Goal: Information Seeking & Learning: Compare options

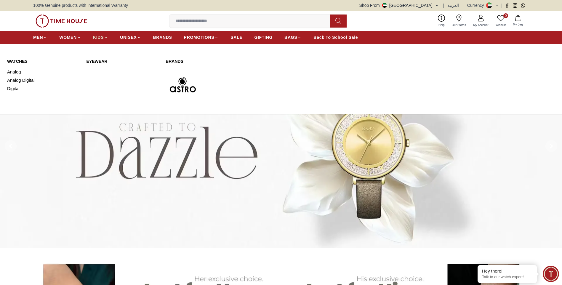
click at [104, 39] on icon at bounding box center [106, 37] width 4 height 4
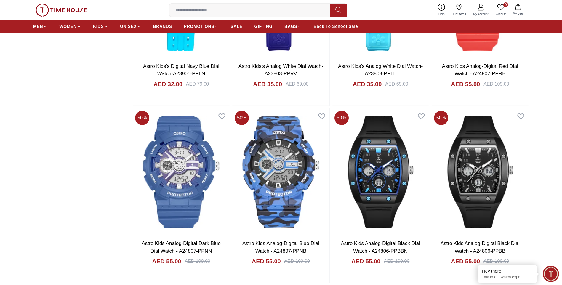
scroll to position [696, 0]
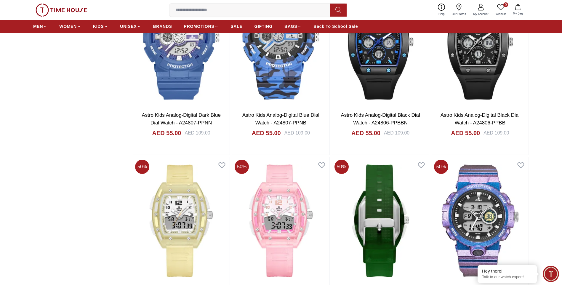
scroll to position [901, 0]
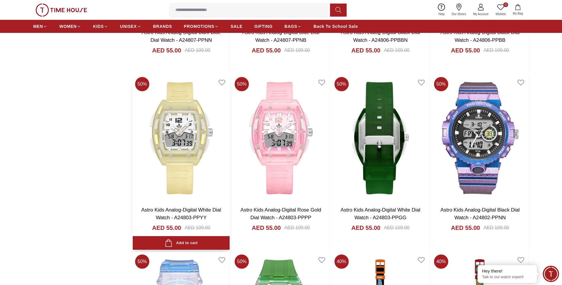
click at [188, 109] on img at bounding box center [181, 138] width 97 height 127
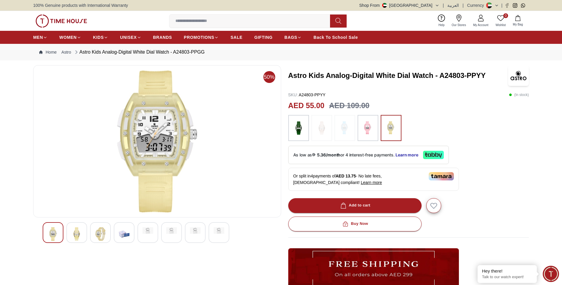
click at [302, 127] on img at bounding box center [298, 128] width 15 height 20
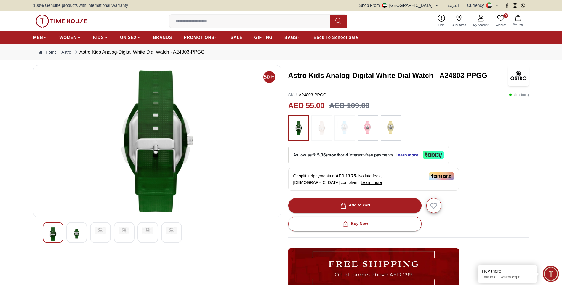
click at [76, 234] on img at bounding box center [76, 234] width 11 height 14
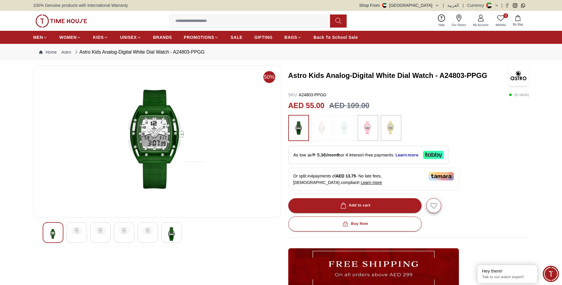
click at [78, 233] on img at bounding box center [76, 230] width 11 height 7
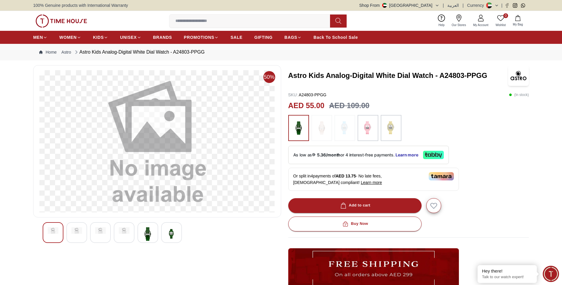
click at [99, 232] on img at bounding box center [100, 230] width 11 height 7
click at [122, 231] on img at bounding box center [124, 234] width 11 height 14
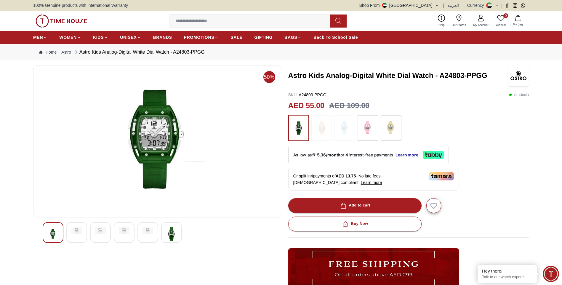
click at [173, 234] on img at bounding box center [171, 234] width 11 height 14
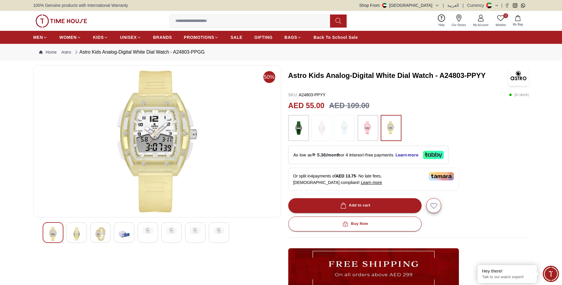
click at [369, 133] on img at bounding box center [368, 128] width 15 height 20
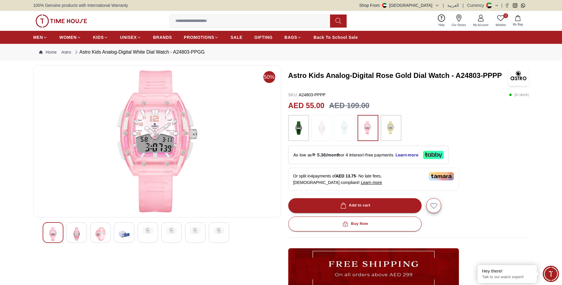
click at [74, 236] on img at bounding box center [76, 234] width 11 height 14
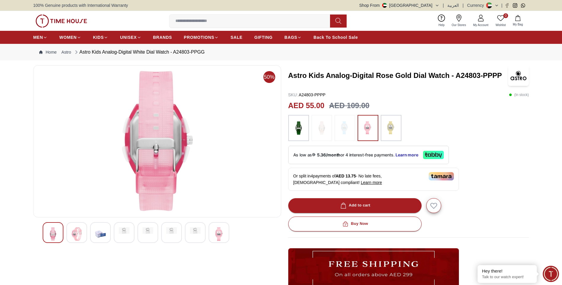
click at [98, 235] on img at bounding box center [100, 234] width 11 height 14
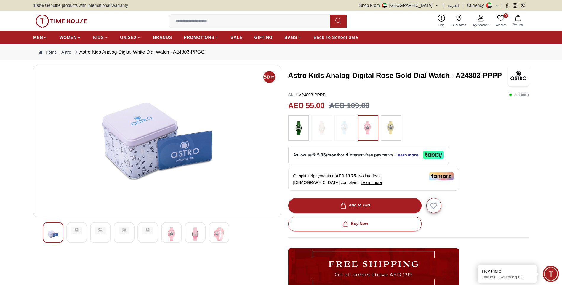
click at [125, 233] on img at bounding box center [124, 230] width 11 height 7
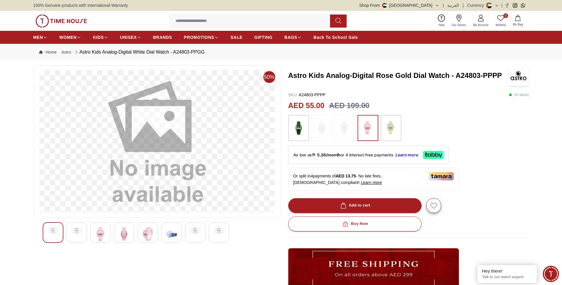
click at [145, 233] on img at bounding box center [148, 234] width 11 height 14
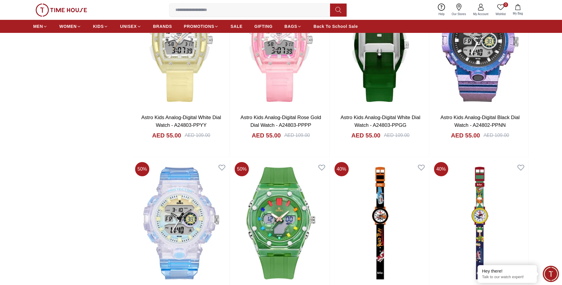
scroll to position [1116, 0]
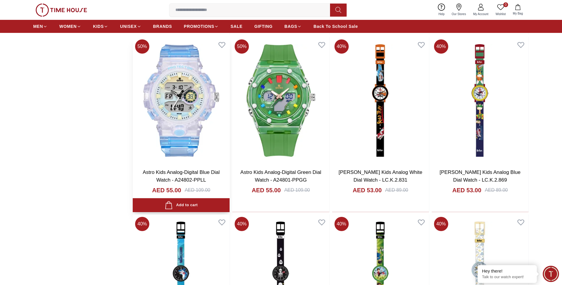
click at [194, 95] on img at bounding box center [181, 100] width 97 height 127
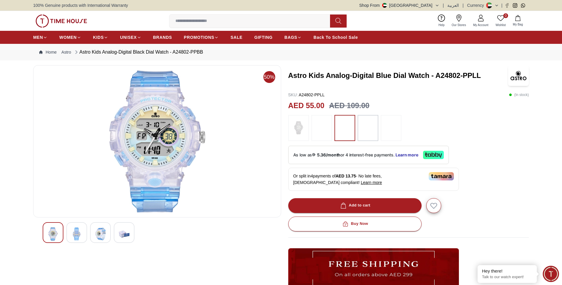
click at [77, 231] on img at bounding box center [76, 234] width 11 height 14
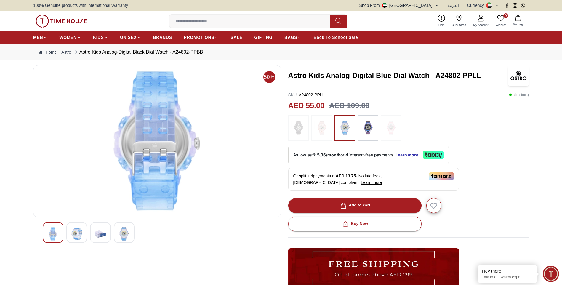
click at [103, 235] on img at bounding box center [100, 234] width 11 height 14
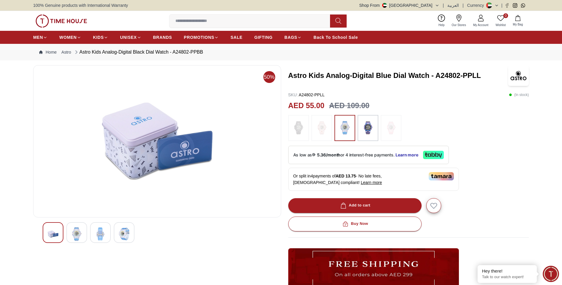
click at [128, 235] on img at bounding box center [124, 234] width 11 height 14
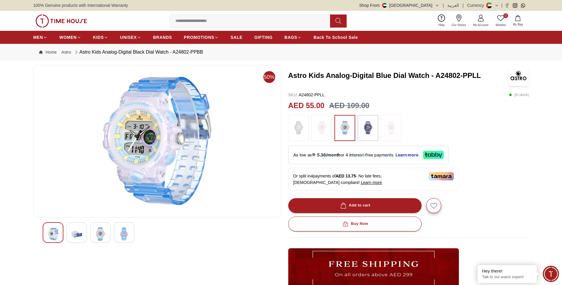
click at [371, 130] on img at bounding box center [368, 128] width 15 height 20
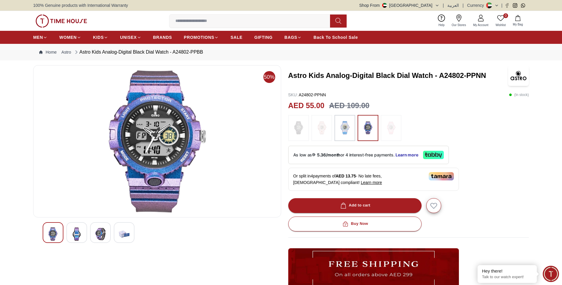
click at [76, 234] on img at bounding box center [76, 234] width 11 height 14
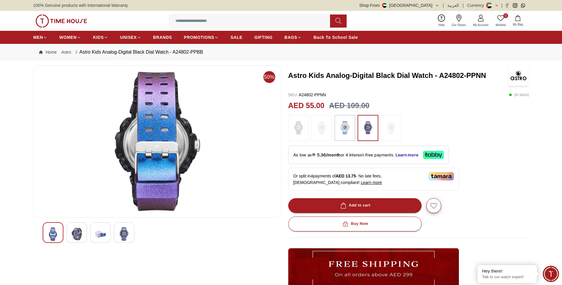
click at [106, 232] on div at bounding box center [100, 232] width 21 height 21
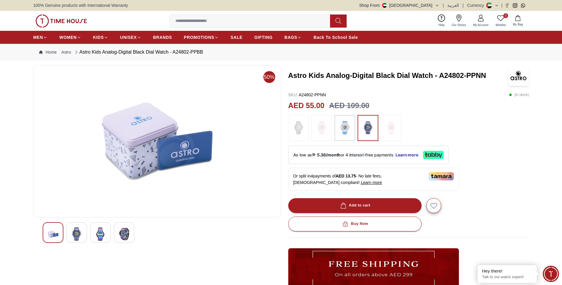
click at [123, 232] on img at bounding box center [124, 234] width 11 height 14
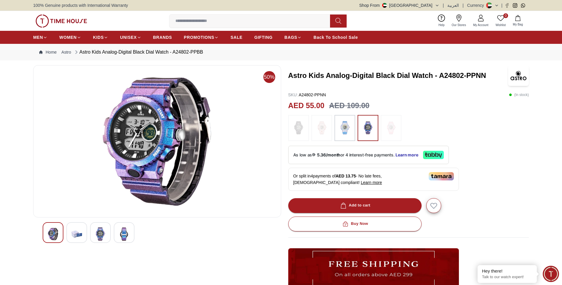
click at [100, 237] on img at bounding box center [100, 234] width 11 height 14
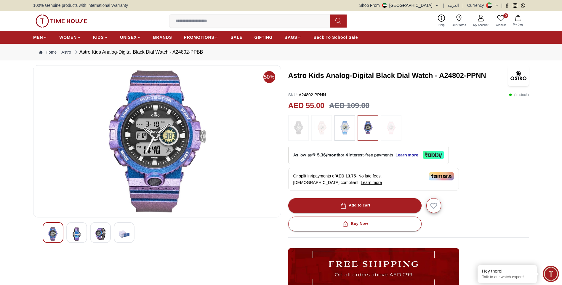
click at [78, 234] on img at bounding box center [76, 234] width 11 height 14
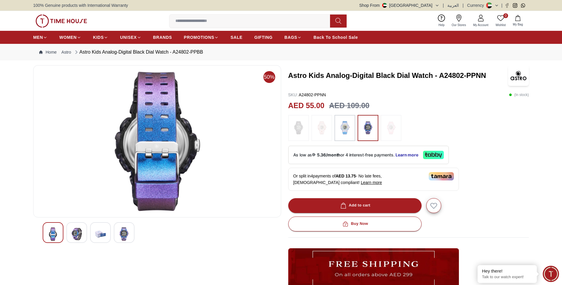
click at [349, 130] on img at bounding box center [345, 128] width 15 height 20
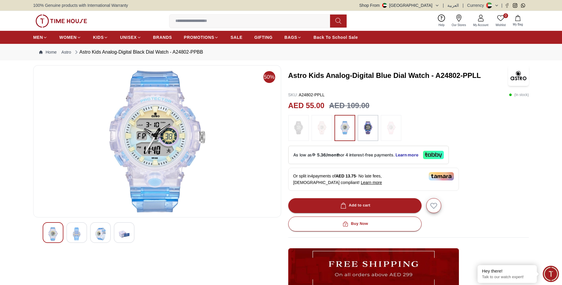
click at [78, 235] on img at bounding box center [76, 234] width 11 height 14
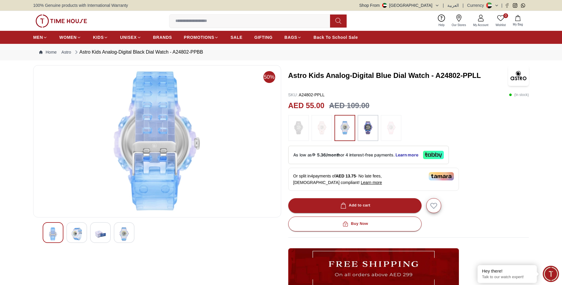
click at [99, 234] on img at bounding box center [100, 234] width 11 height 14
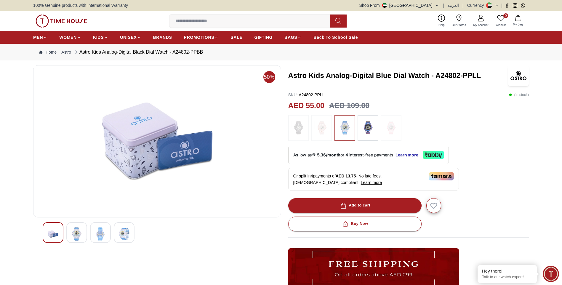
click at [127, 233] on img at bounding box center [124, 234] width 11 height 14
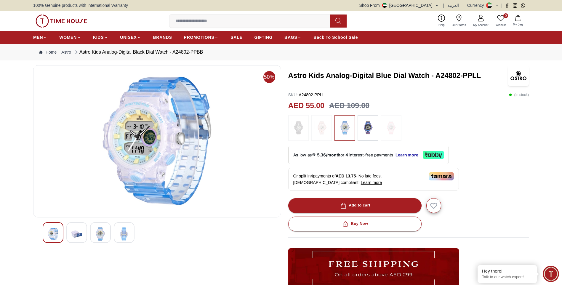
click at [97, 234] on img at bounding box center [100, 234] width 11 height 14
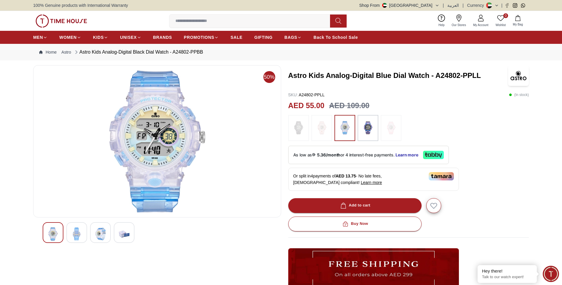
click at [83, 232] on div at bounding box center [76, 232] width 21 height 21
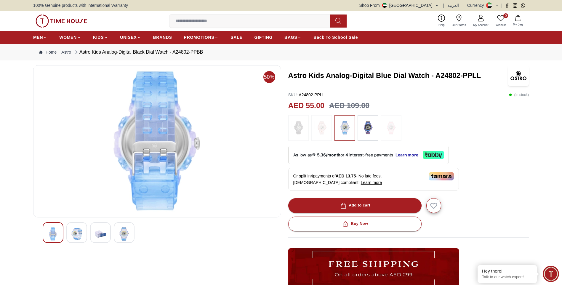
click at [101, 231] on img at bounding box center [100, 234] width 11 height 14
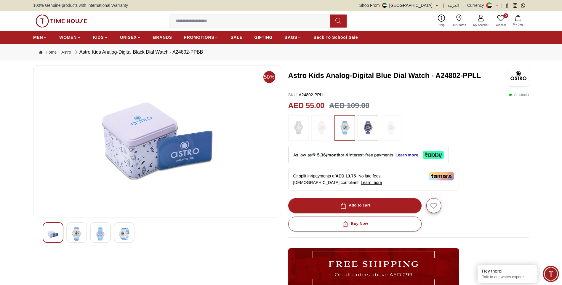
click at [124, 232] on img at bounding box center [124, 234] width 11 height 14
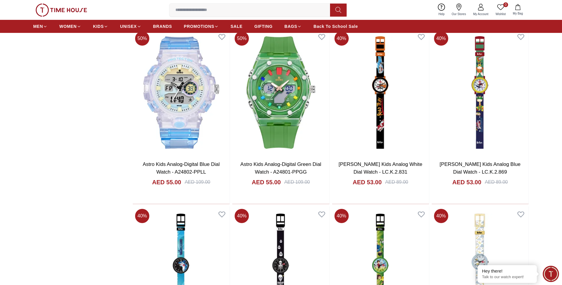
scroll to position [1121, 0]
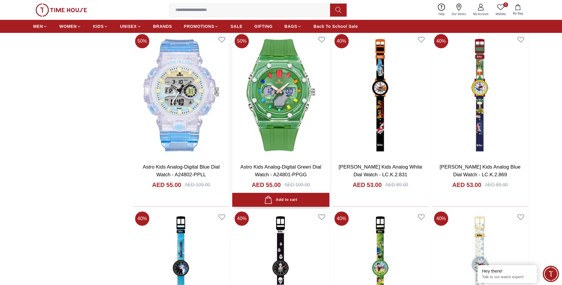
click at [292, 101] on img at bounding box center [280, 95] width 97 height 127
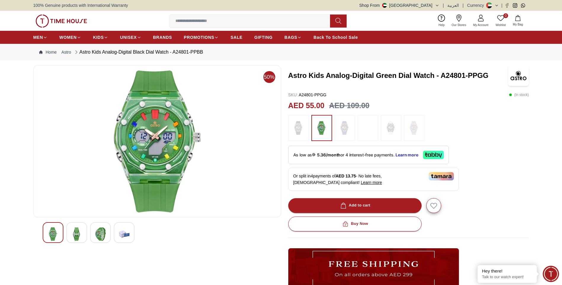
click at [76, 234] on img at bounding box center [76, 234] width 11 height 14
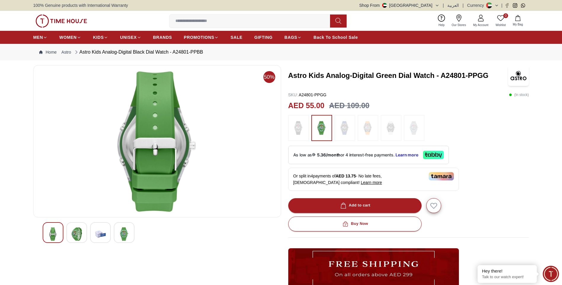
click at [98, 236] on img at bounding box center [100, 234] width 11 height 14
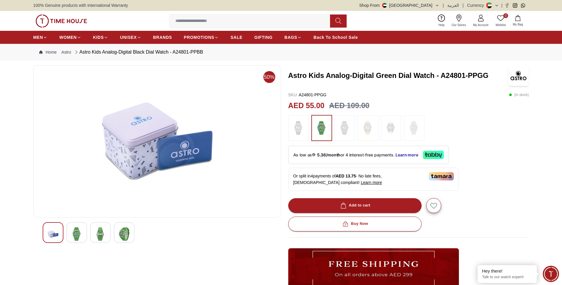
click at [121, 234] on img at bounding box center [124, 234] width 11 height 14
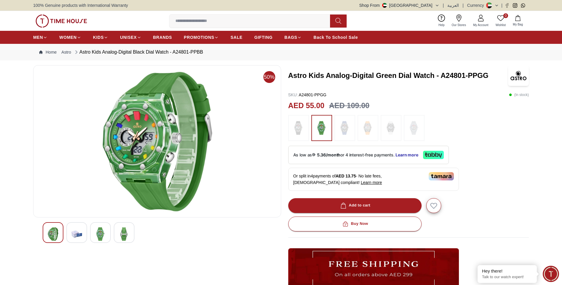
click at [344, 129] on img at bounding box center [345, 128] width 15 height 20
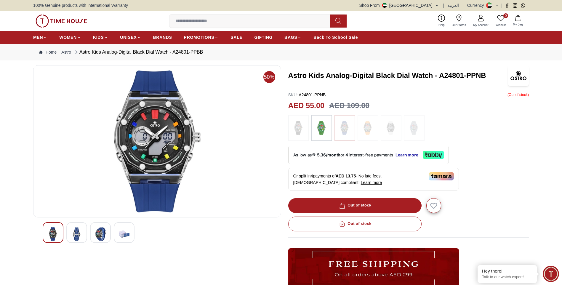
click at [79, 237] on img at bounding box center [76, 234] width 11 height 14
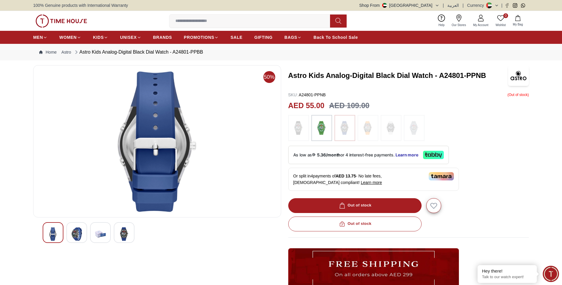
click at [92, 236] on div at bounding box center [100, 232] width 21 height 21
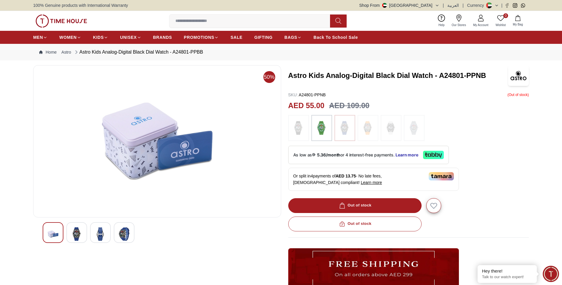
click at [119, 232] on img at bounding box center [124, 234] width 11 height 14
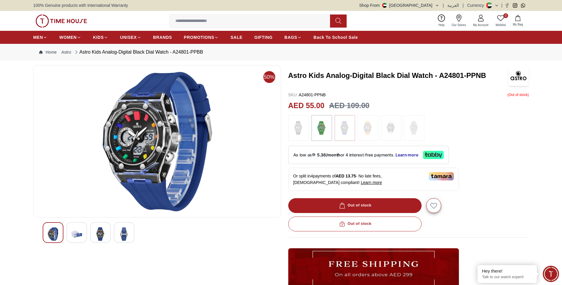
click at [368, 129] on img at bounding box center [368, 128] width 15 height 20
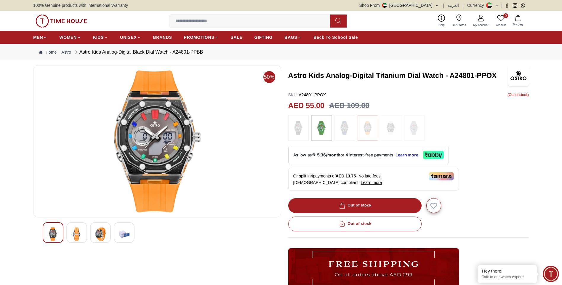
click at [386, 130] on img at bounding box center [391, 128] width 15 height 20
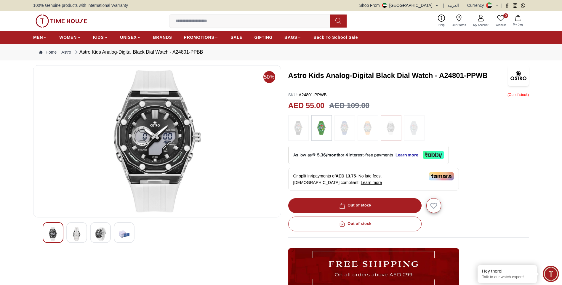
click at [412, 135] on img at bounding box center [414, 128] width 15 height 20
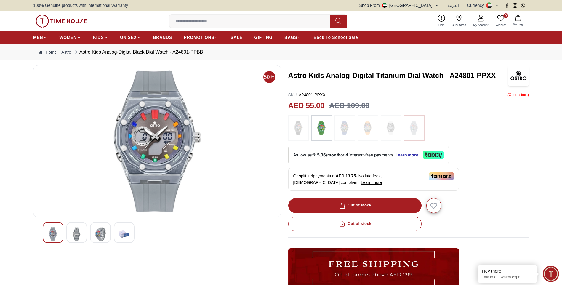
click at [302, 132] on img at bounding box center [298, 128] width 15 height 20
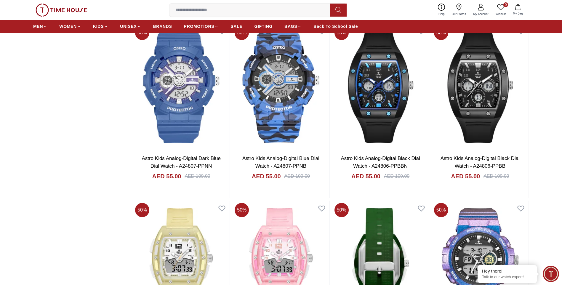
scroll to position [772, 0]
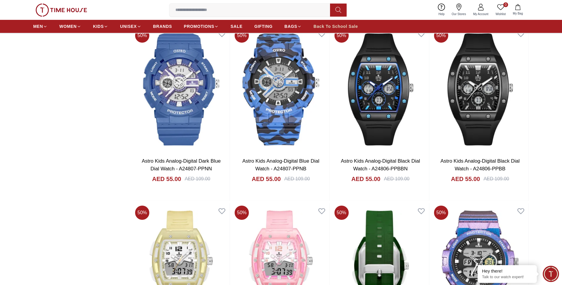
click at [346, 25] on span "Back To School Sale" at bounding box center [336, 26] width 44 height 6
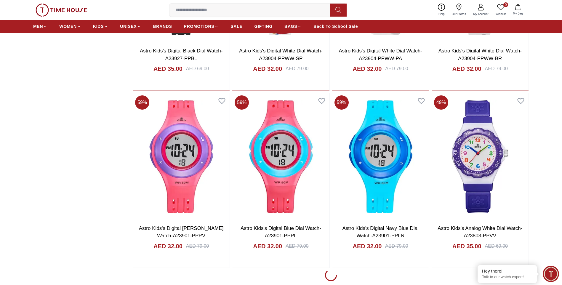
scroll to position [886, 0]
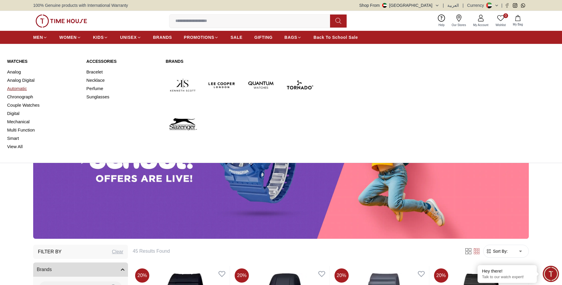
click at [23, 85] on link "Automatic" at bounding box center [43, 88] width 72 height 8
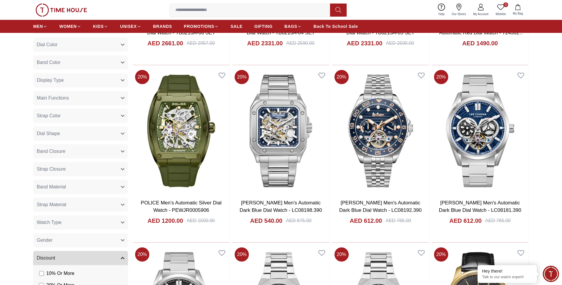
scroll to position [199, 0]
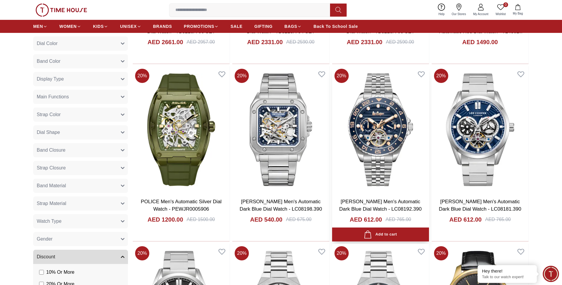
click at [391, 141] on img at bounding box center [380, 129] width 97 height 127
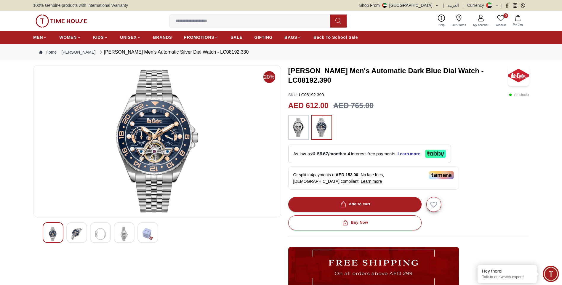
click at [78, 236] on img at bounding box center [76, 234] width 11 height 14
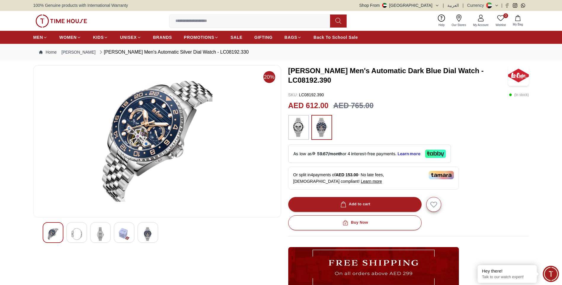
click at [103, 237] on img at bounding box center [100, 234] width 11 height 14
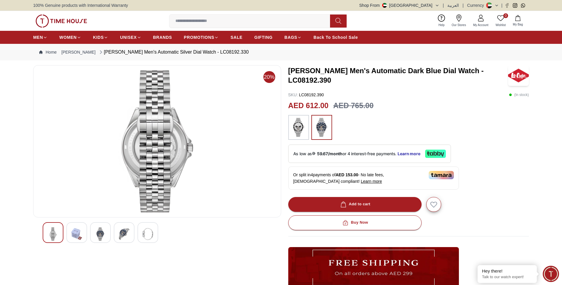
click at [135, 236] on div at bounding box center [157, 232] width 229 height 21
click at [122, 237] on img at bounding box center [124, 234] width 11 height 14
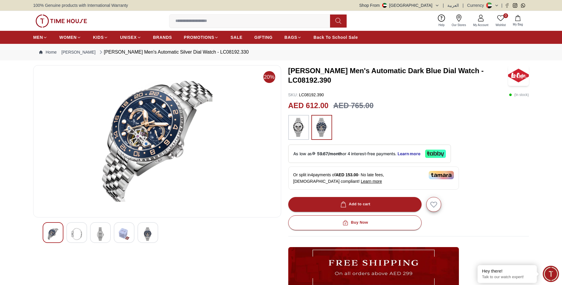
click at [146, 234] on img at bounding box center [148, 234] width 11 height 14
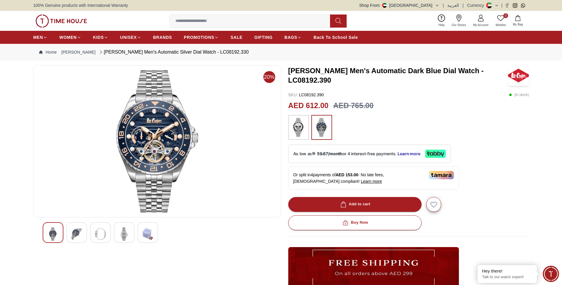
click at [302, 126] on img at bounding box center [298, 127] width 15 height 19
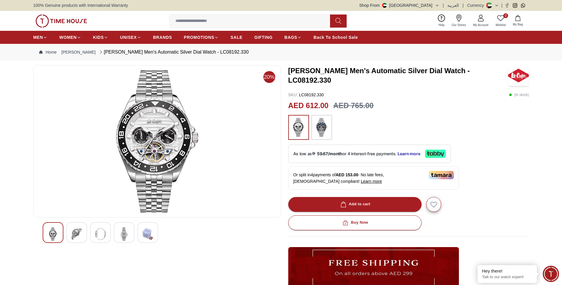
scroll to position [250, 0]
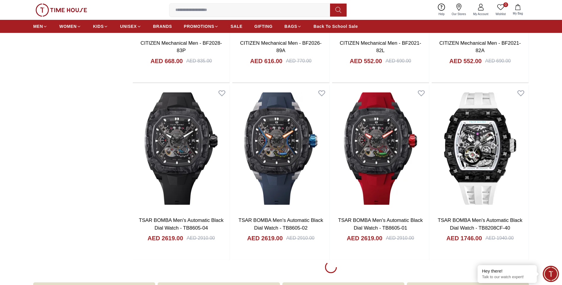
scroll to position [714, 0]
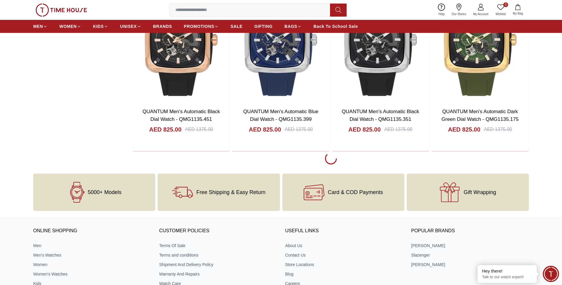
scroll to position [2600, 0]
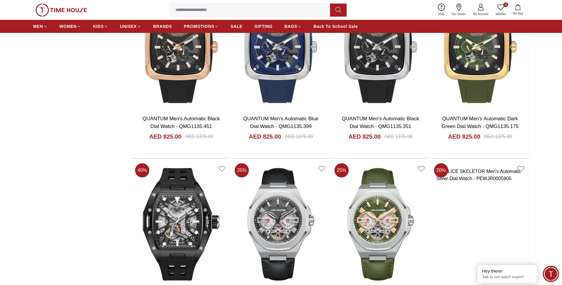
scroll to position [2663, 0]
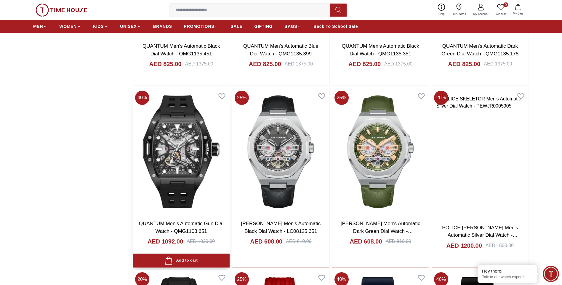
click at [212, 142] on img at bounding box center [181, 151] width 97 height 127
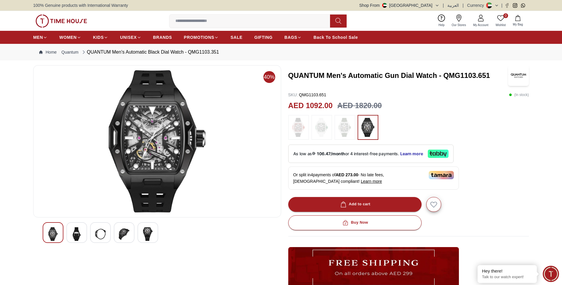
click at [119, 236] on img at bounding box center [124, 234] width 11 height 14
